Goal: Browse casually

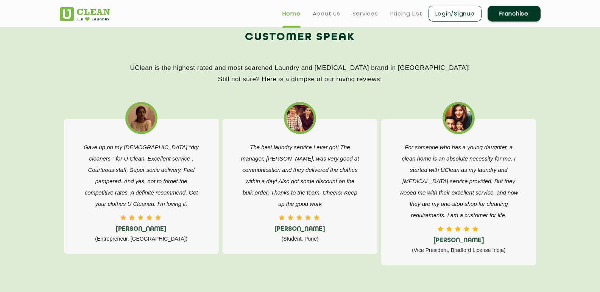
scroll to position [1135, 0]
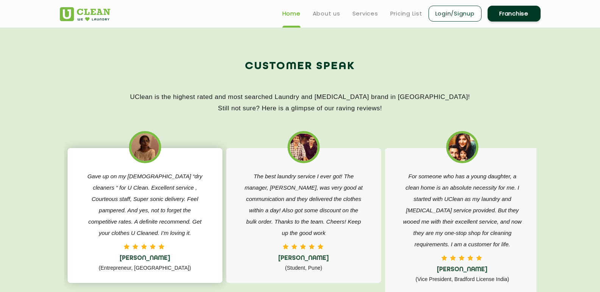
drag, startPoint x: 81, startPoint y: 177, endPoint x: 99, endPoint y: 177, distance: 18.9
click at [99, 177] on p "Gave up on my [DEMOGRAPHIC_DATA] “dry cleaners “ for U Clean. Excellent service…" at bounding box center [144, 205] width 121 height 68
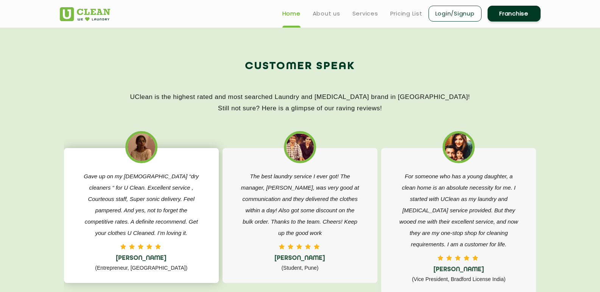
click at [92, 179] on p "Gave up on my [DEMOGRAPHIC_DATA] “dry cleaners “ for U Clean. Excellent service…" at bounding box center [141, 205] width 121 height 68
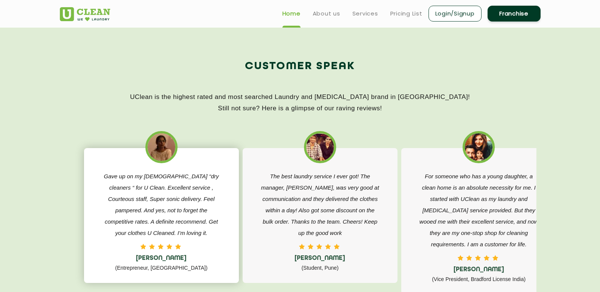
drag, startPoint x: 84, startPoint y: 177, endPoint x: 197, endPoint y: 252, distance: 135.6
click at [192, 259] on div "Gave up on my [DEMOGRAPHIC_DATA] “dry cleaners “ for U Clean. Excellent service…" at bounding box center [161, 222] width 136 height 103
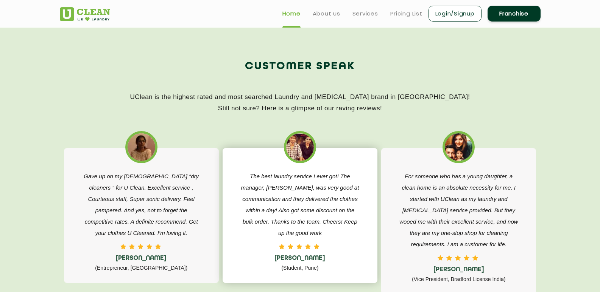
drag, startPoint x: 263, startPoint y: 182, endPoint x: 301, endPoint y: 194, distance: 39.6
click at [301, 194] on p "The best laundry service I ever got! The manager, [PERSON_NAME], was very good …" at bounding box center [299, 205] width 121 height 68
drag, startPoint x: 301, startPoint y: 194, endPoint x: 257, endPoint y: 184, distance: 44.6
click at [257, 184] on p "The best laundry service I ever got! The manager, [PERSON_NAME], was very good …" at bounding box center [299, 205] width 121 height 68
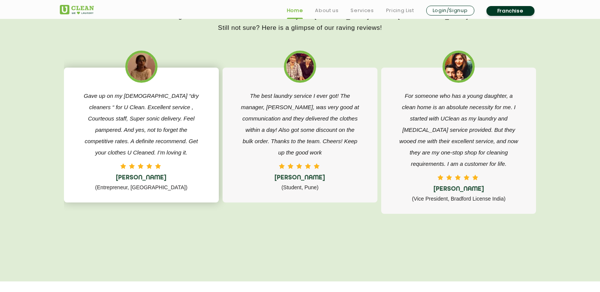
scroll to position [1173, 0]
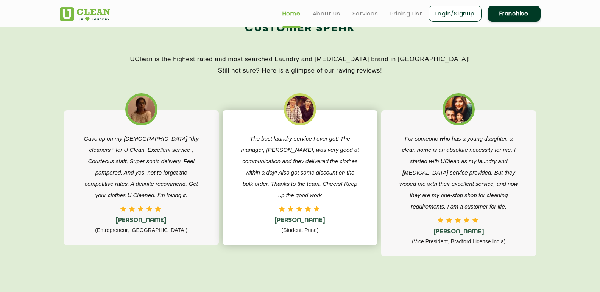
click at [300, 96] on img at bounding box center [300, 110] width 28 height 28
drag, startPoint x: 307, startPoint y: 97, endPoint x: 311, endPoint y: 95, distance: 4.4
click at [311, 95] on div "The best laundry service I ever got! The manager, [PERSON_NAME], was very good …" at bounding box center [300, 174] width 155 height 165
click at [311, 101] on div at bounding box center [300, 109] width 32 height 32
click at [311, 102] on img at bounding box center [300, 110] width 28 height 28
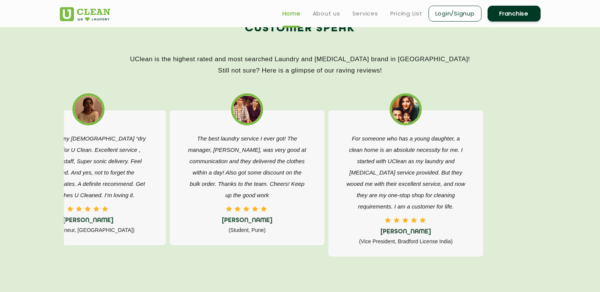
drag, startPoint x: 311, startPoint y: 102, endPoint x: 44, endPoint y: -23, distance: 295.0
